Goal: Task Accomplishment & Management: Use online tool/utility

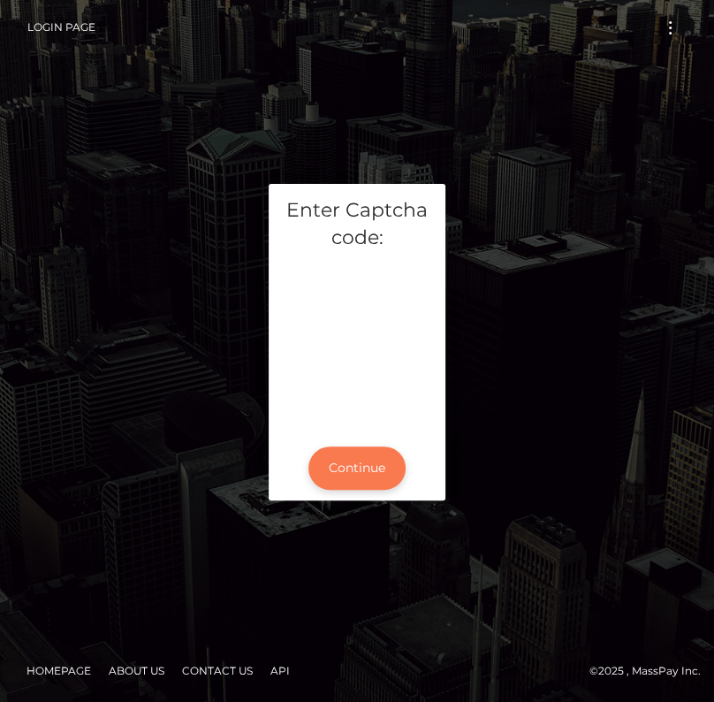
click at [362, 472] on button "Continue" at bounding box center [357, 467] width 97 height 43
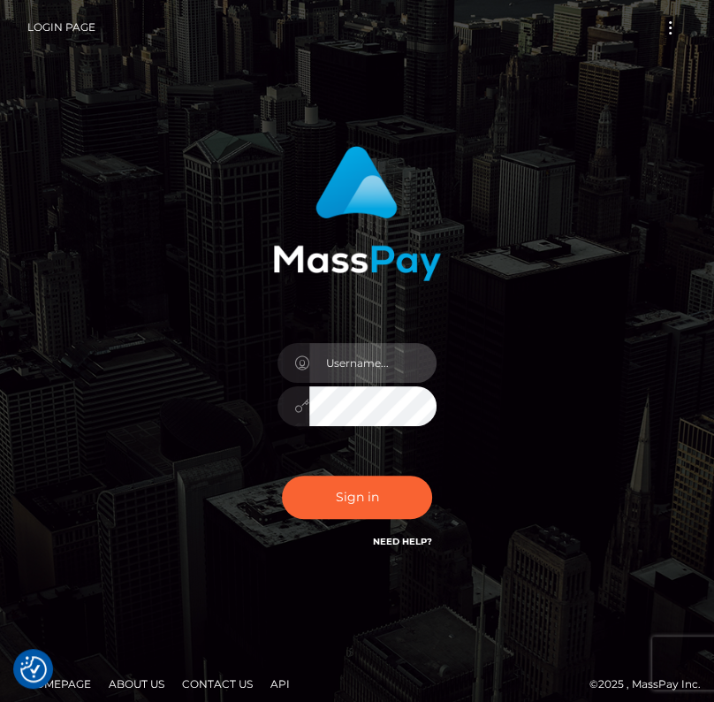
click at [355, 360] on input "text" at bounding box center [372, 363] width 127 height 40
type input "kateo"
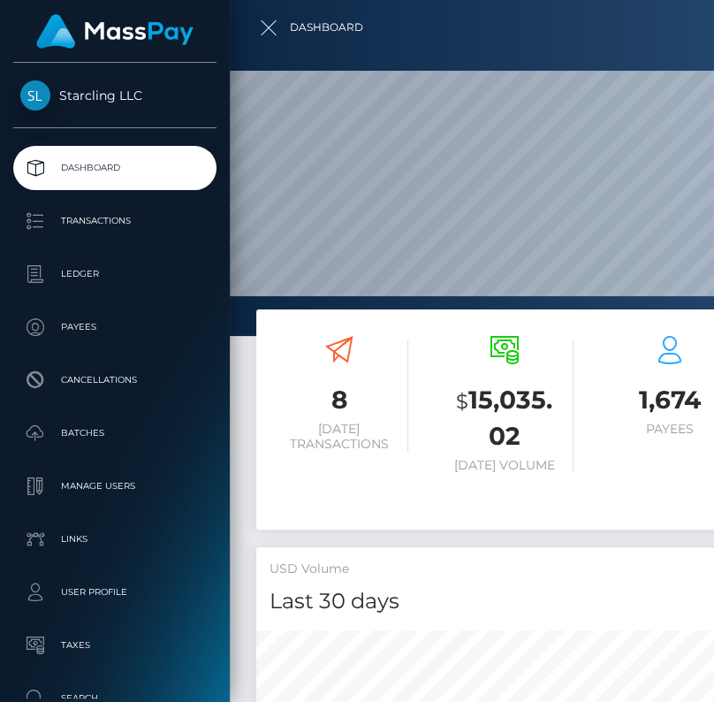
scroll to position [313, 316]
click at [88, 416] on link "Batches" at bounding box center [114, 433] width 203 height 44
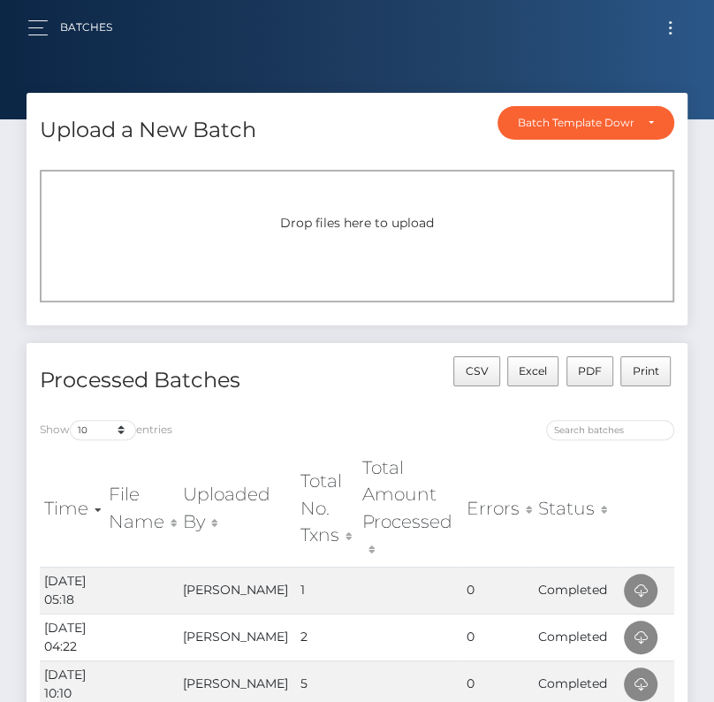
click at [681, 31] on button "Toggle navigation" at bounding box center [670, 28] width 33 height 24
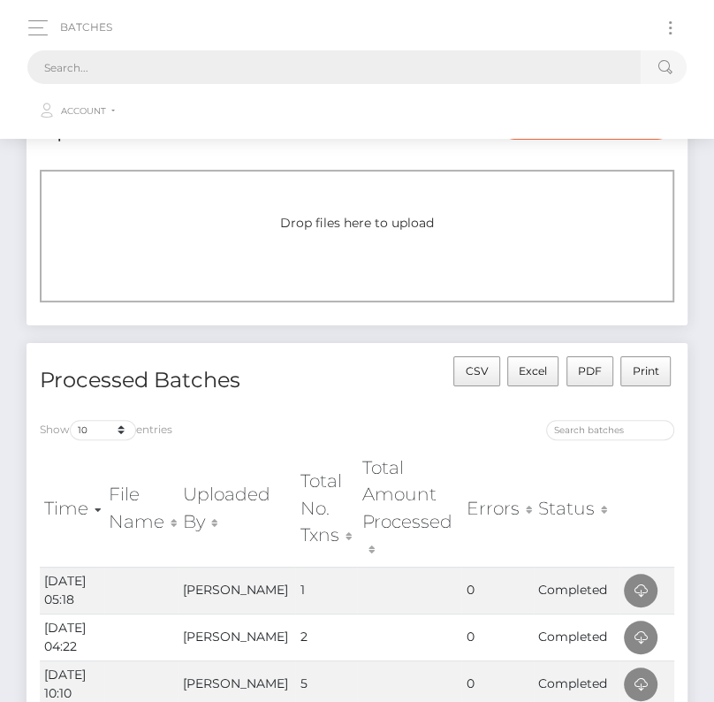
click at [446, 63] on input "text" at bounding box center [334, 67] width 614 height 34
paste input "1056303"
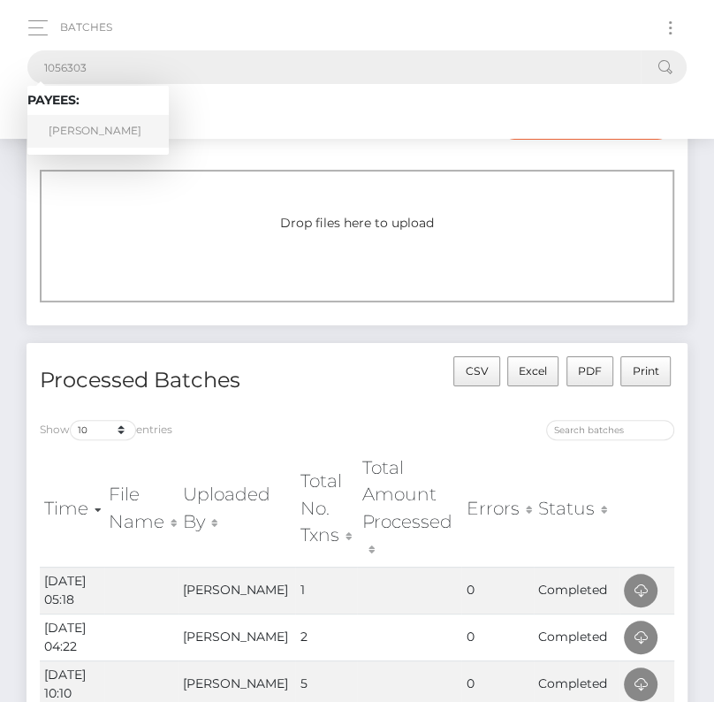
type input "1056303"
click at [89, 131] on link "Ellynn Riddell" at bounding box center [97, 131] width 141 height 33
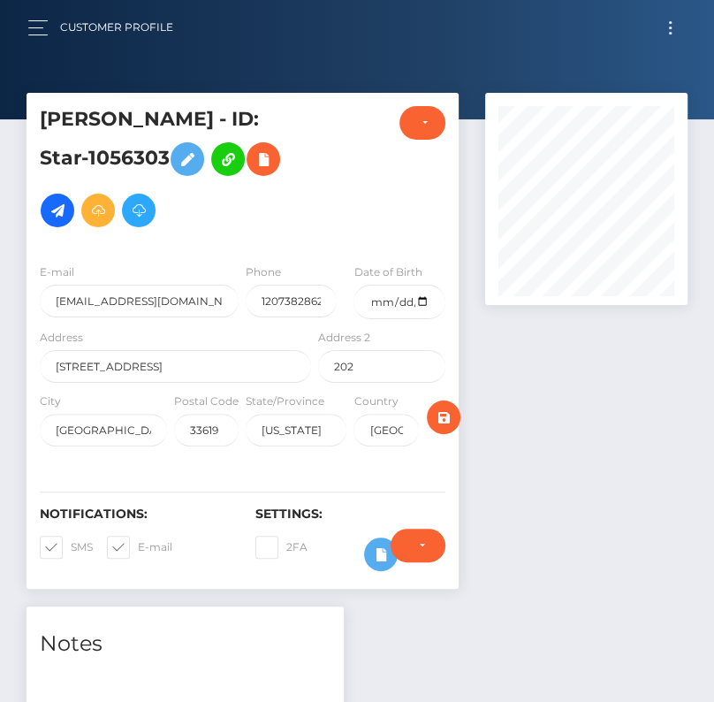
scroll to position [212, 202]
click at [671, 25] on button "Toggle navigation" at bounding box center [670, 28] width 33 height 24
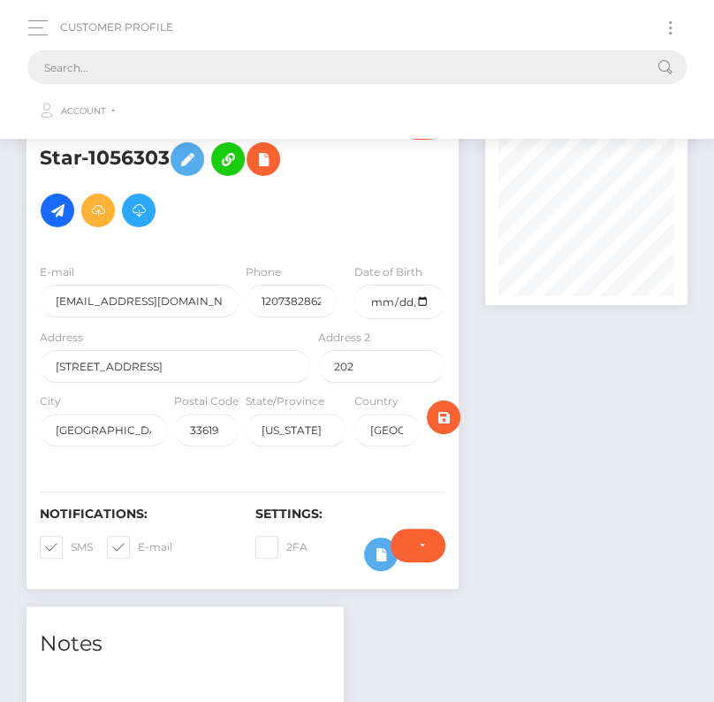
click at [290, 67] on input "text" at bounding box center [334, 67] width 614 height 34
paste input "1056303"
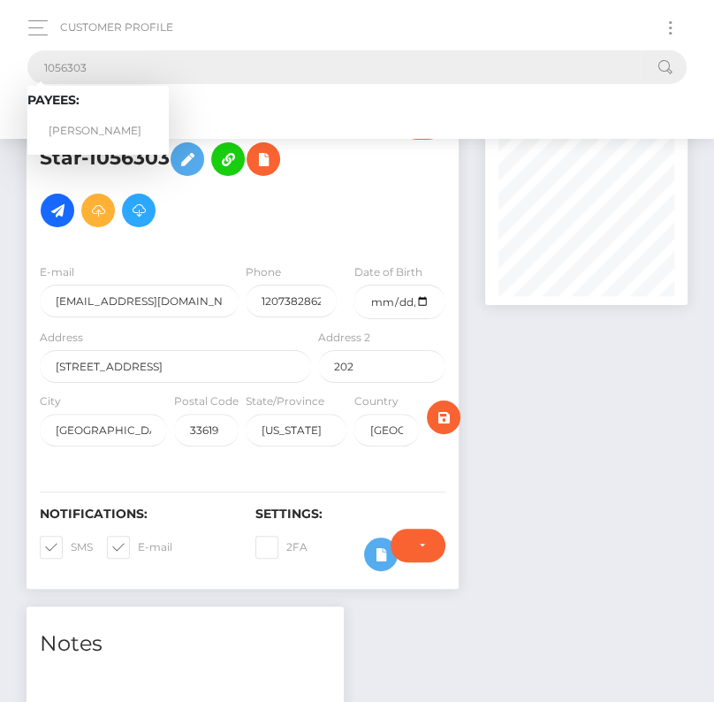
type input "1056303"
click at [96, 128] on link "Ellynn Riddell" at bounding box center [97, 131] width 141 height 33
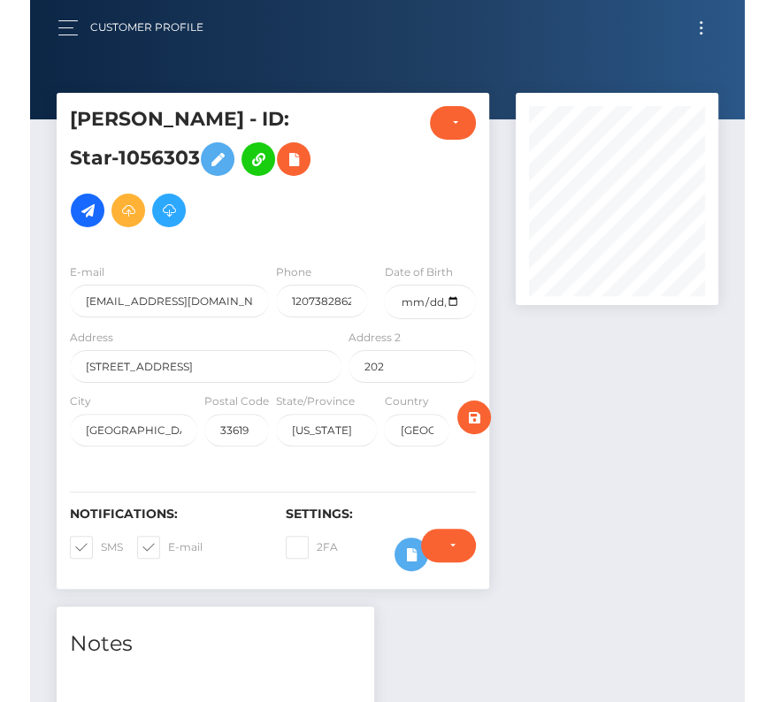
scroll to position [212, 202]
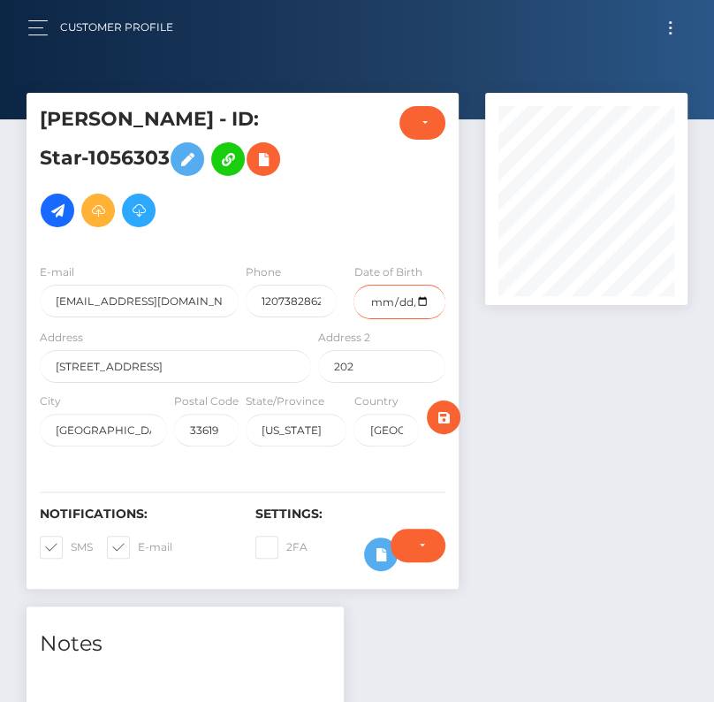
click at [422, 298] on input "date" at bounding box center [399, 302] width 91 height 34
type input "[DATE]"
drag, startPoint x: 54, startPoint y: 544, endPoint x: 0, endPoint y: 490, distance: 76.3
click at [71, 544] on span at bounding box center [71, 546] width 0 height 13
click at [71, 544] on input "SMS" at bounding box center [76, 541] width 11 height 11
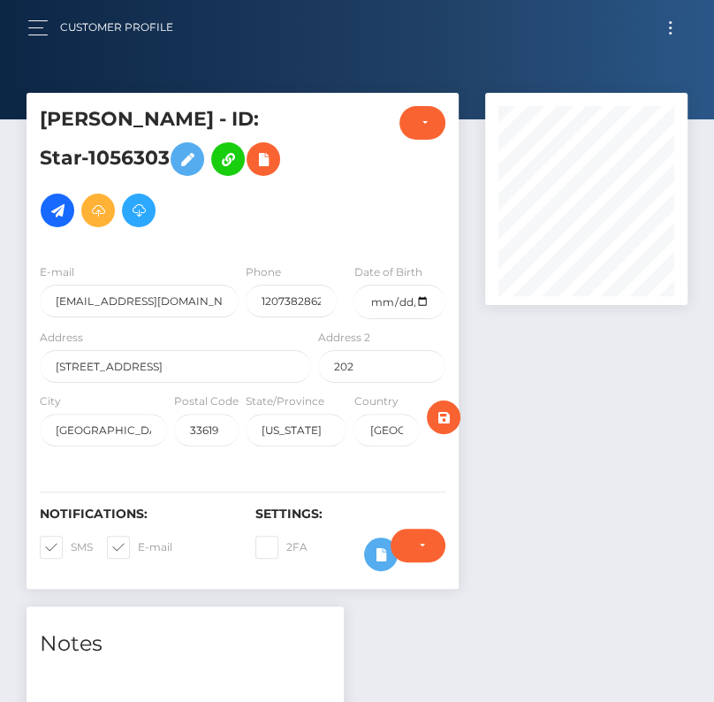
checkbox input "false"
click at [138, 541] on span at bounding box center [138, 546] width 0 height 13
click at [138, 541] on input "E-mail" at bounding box center [143, 541] width 11 height 11
checkbox input "false"
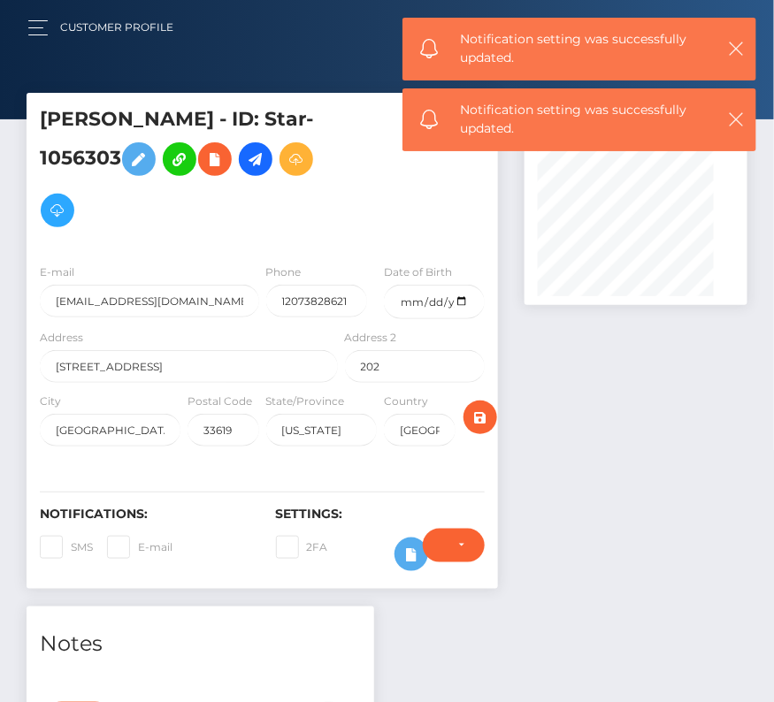
scroll to position [212, 223]
click at [484, 413] on icon "submit" at bounding box center [479, 418] width 21 height 22
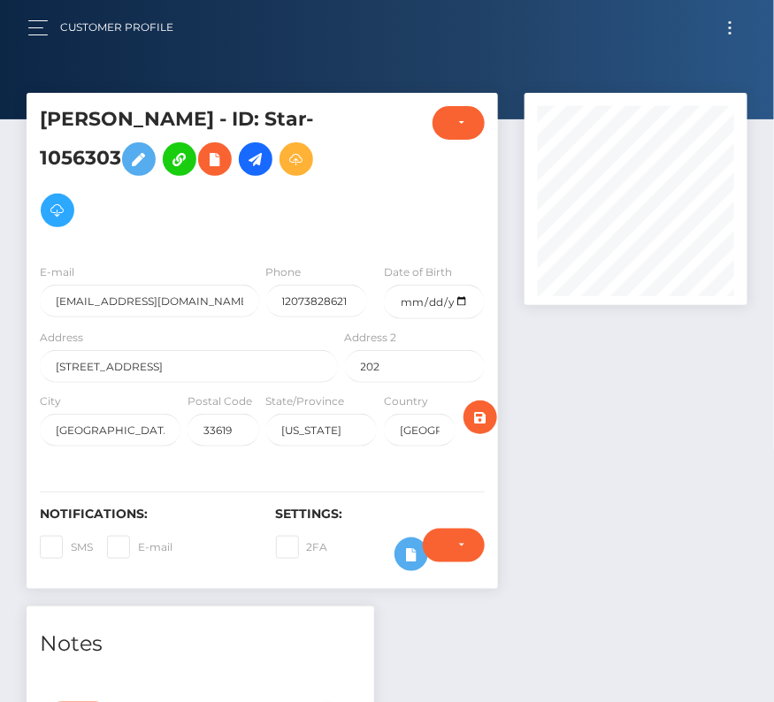
scroll to position [212, 223]
click at [482, 414] on icon "submit" at bounding box center [479, 418] width 21 height 22
click at [265, 164] on icon at bounding box center [255, 160] width 21 height 22
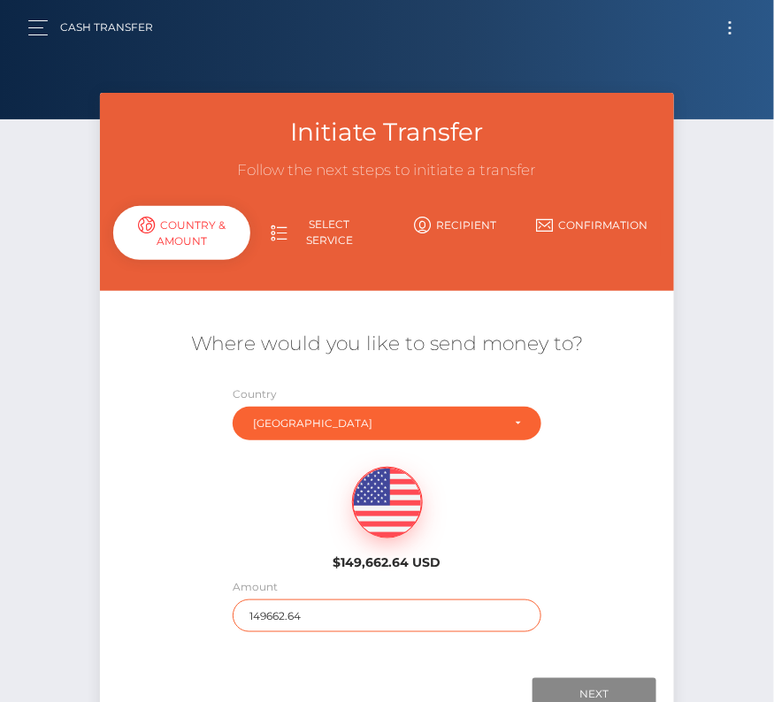
click at [306, 616] on input "149662.64" at bounding box center [387, 615] width 309 height 33
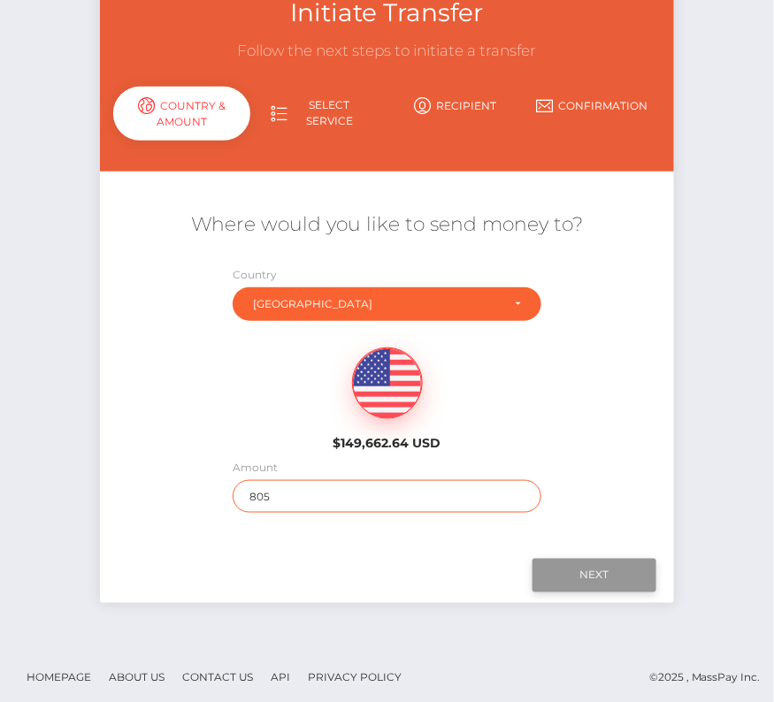
type input "805"
click at [591, 559] on input "Next" at bounding box center [594, 576] width 124 height 34
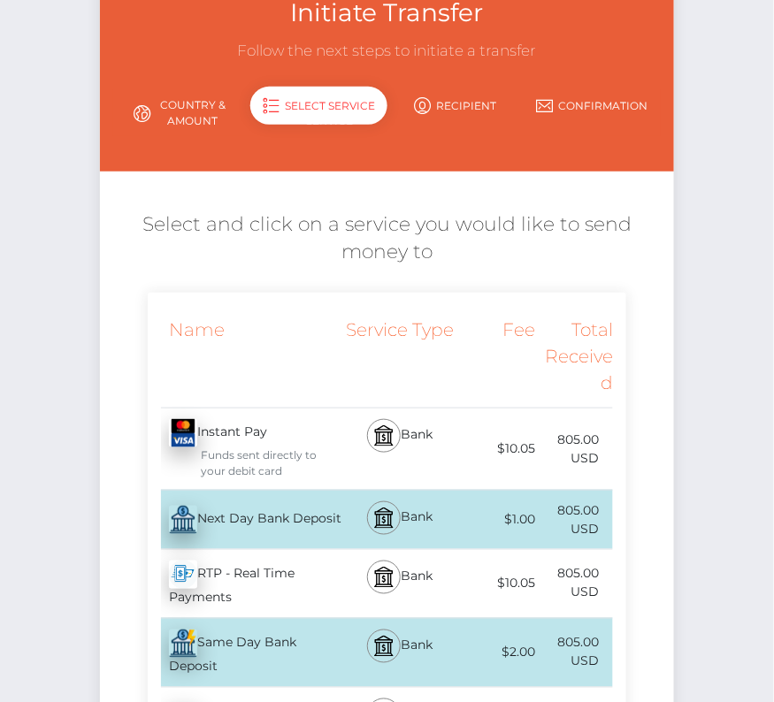
click at [207, 514] on div "Next Day Bank Deposit - USD" at bounding box center [245, 520] width 194 height 50
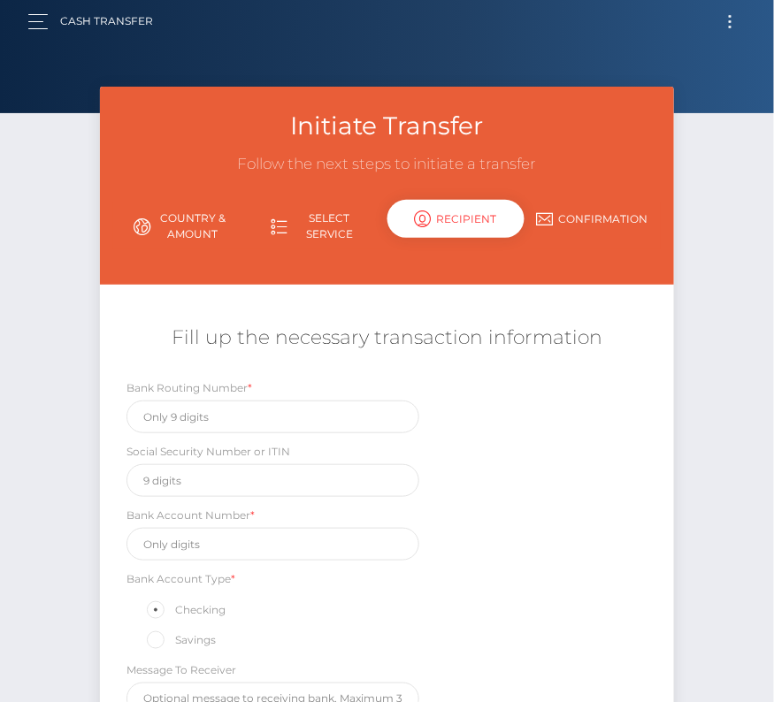
scroll to position [0, 0]
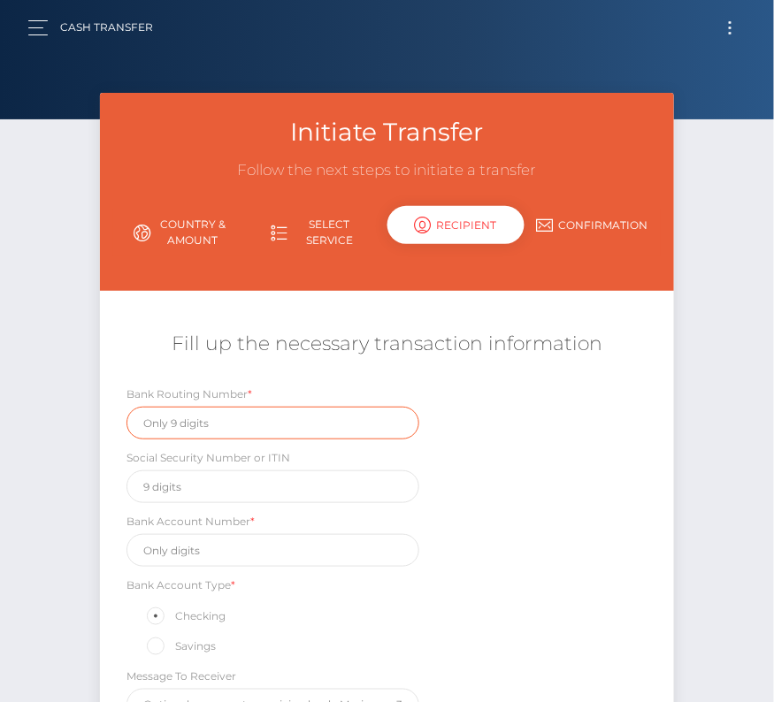
click at [178, 421] on input "text" at bounding box center [272, 423] width 293 height 33
paste input "026073150"
type input "026073150"
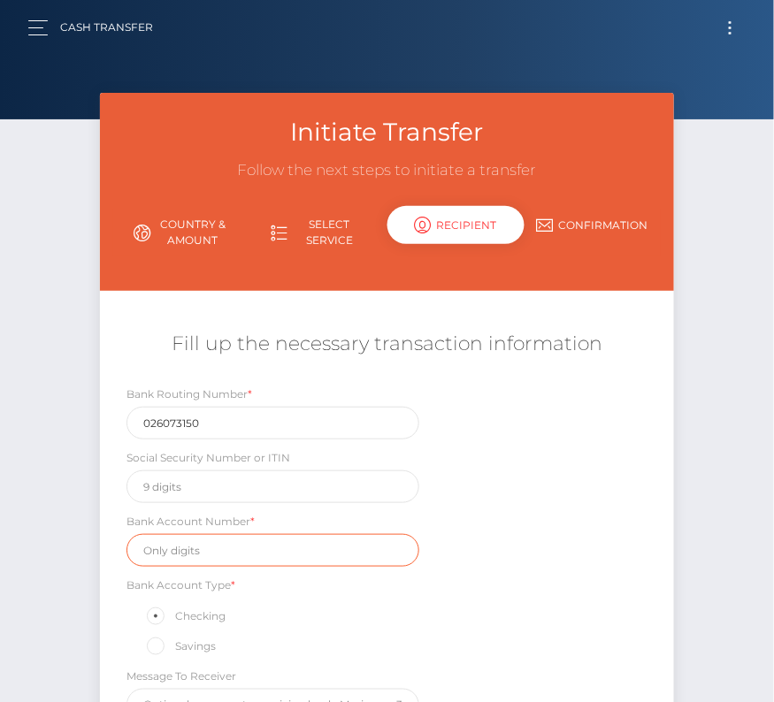
click at [206, 545] on input "text" at bounding box center [272, 550] width 293 height 33
paste input "8311674977"
type input "8311674977"
click at [430, 592] on div "Bank Account Type * Checking Savings" at bounding box center [272, 617] width 319 height 82
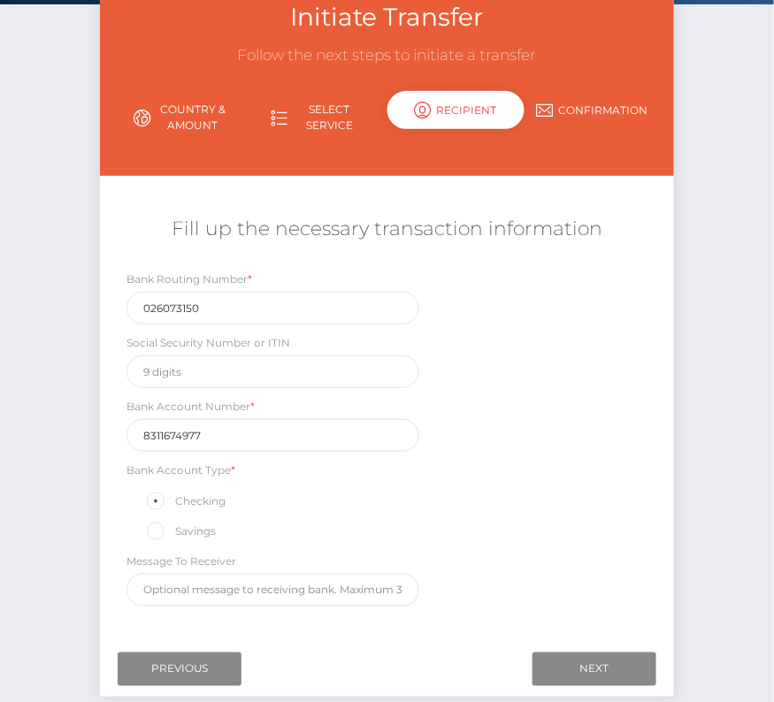
scroll to position [157, 0]
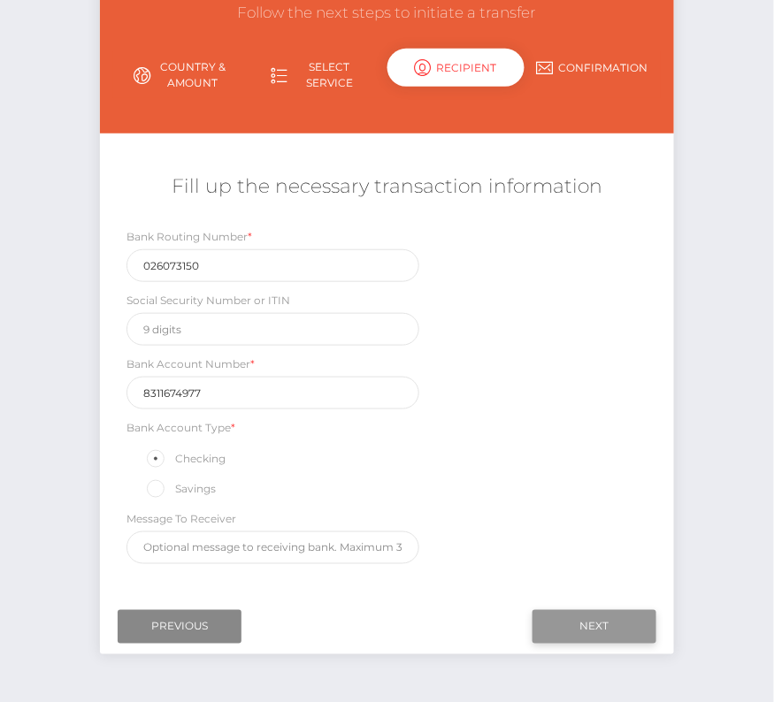
click at [566, 613] on input "Next" at bounding box center [594, 627] width 124 height 34
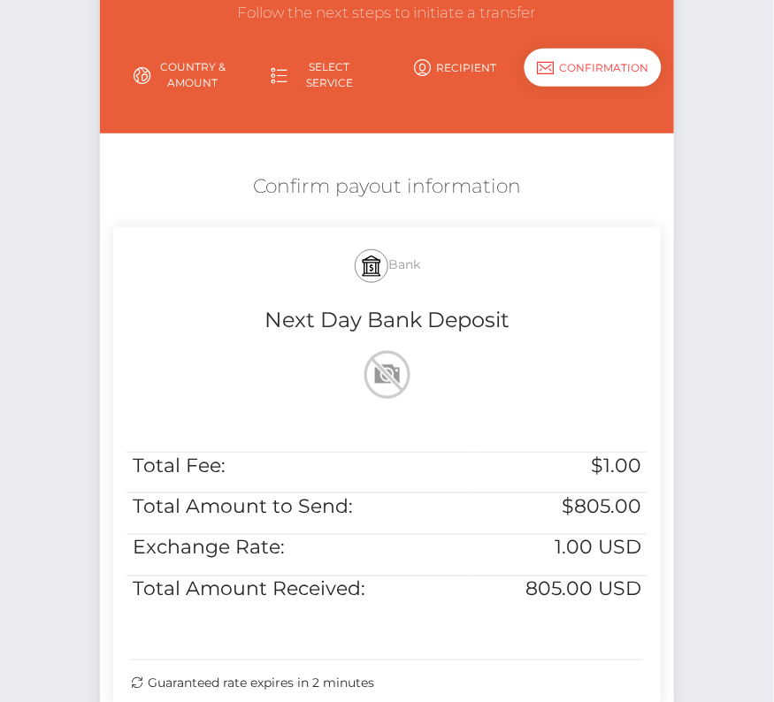
scroll to position [259, 0]
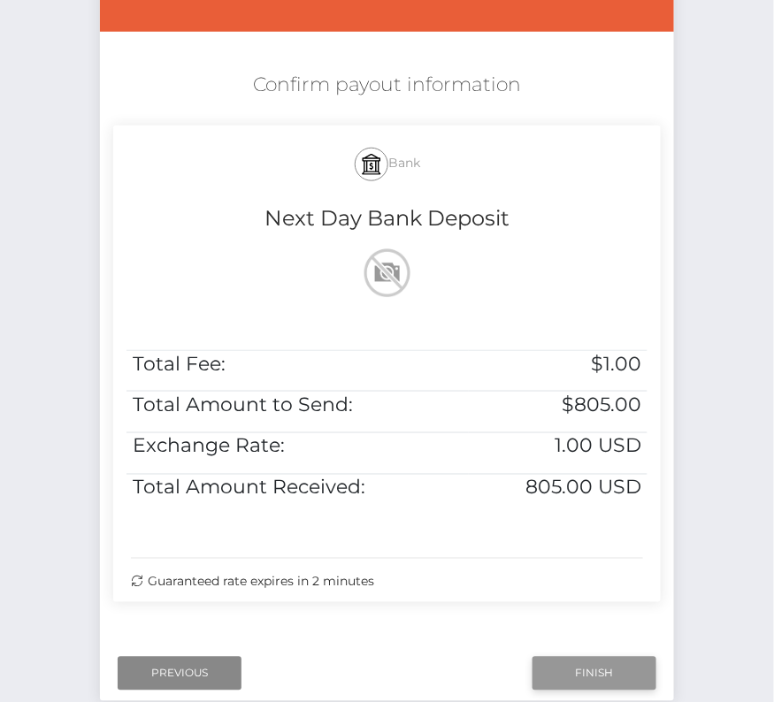
click at [580, 662] on input "Finish" at bounding box center [594, 674] width 124 height 34
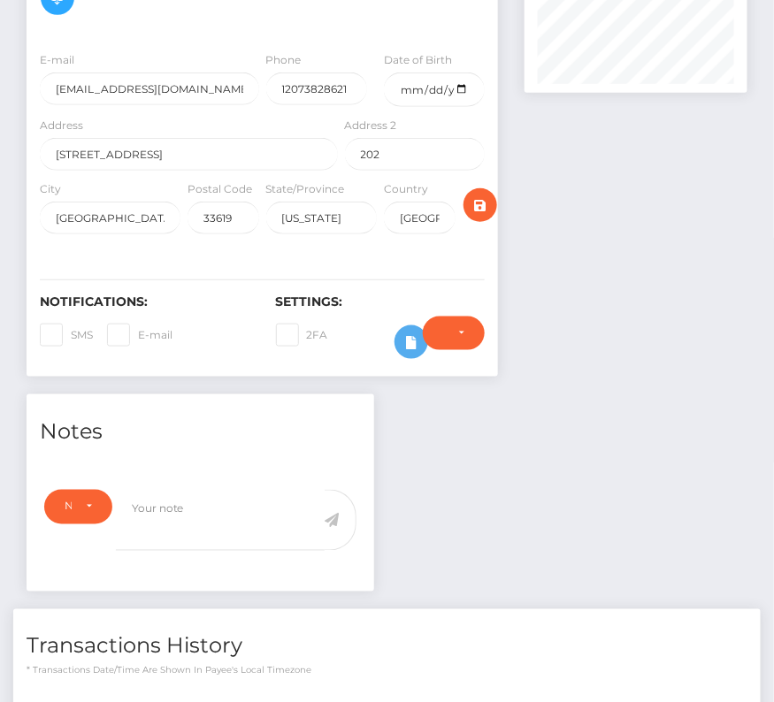
scroll to position [434, 0]
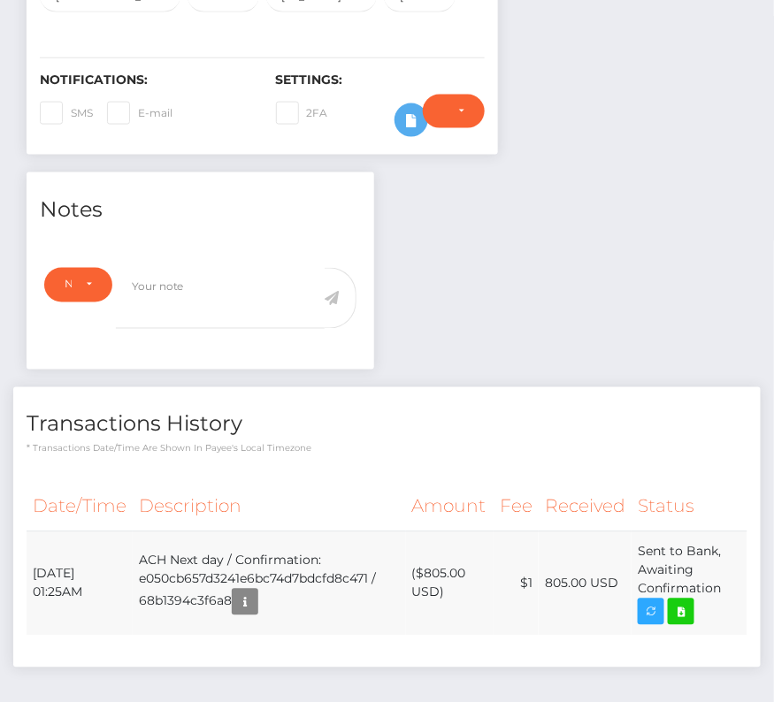
drag, startPoint x: 29, startPoint y: 560, endPoint x: 733, endPoint y: 603, distance: 705.0
click at [733, 603] on tr "[DATE] 01:25AM ACH Next day / Confirmation: e050cb657d3241e6bc74d7bdcfd8c471 / …" at bounding box center [387, 583] width 721 height 104
copy table "Date/Time Description Amount Fee Received Status"
click at [691, 612] on icon at bounding box center [680, 612] width 21 height 22
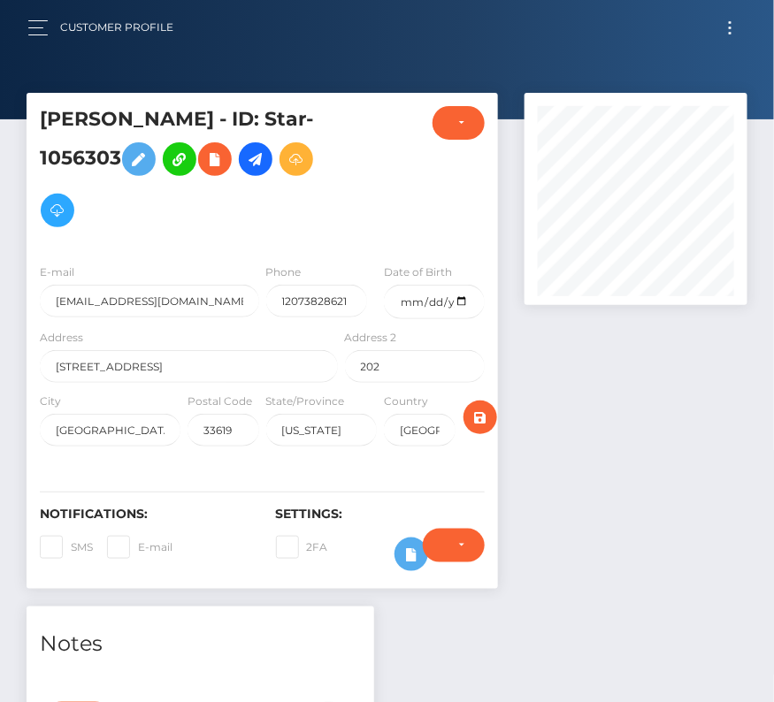
click at [179, 251] on div "E-mail freelancer+1056303@crossmail.support Phone 12073828621 Date of Birth 199…" at bounding box center [262, 356] width 471 height 215
click at [30, 34] on span "button" at bounding box center [37, 34] width 19 height 1
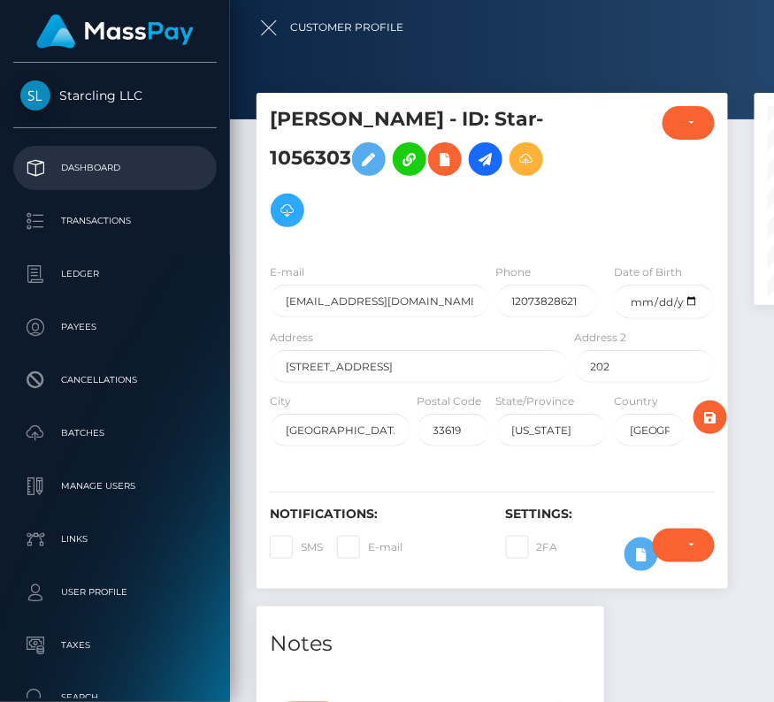
click at [90, 169] on p "Dashboard" at bounding box center [114, 168] width 189 height 27
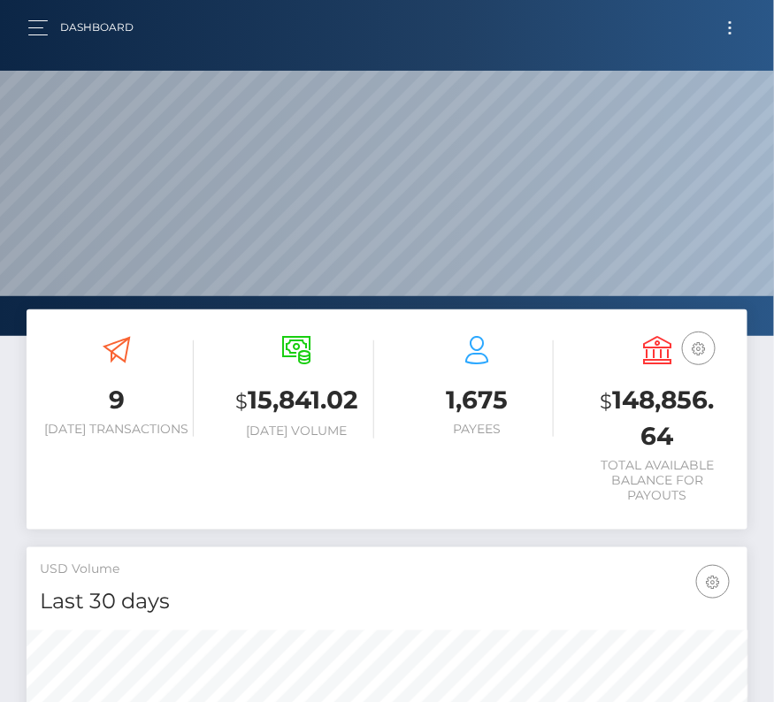
scroll to position [313, 347]
